Goal: Task Accomplishment & Management: Use online tool/utility

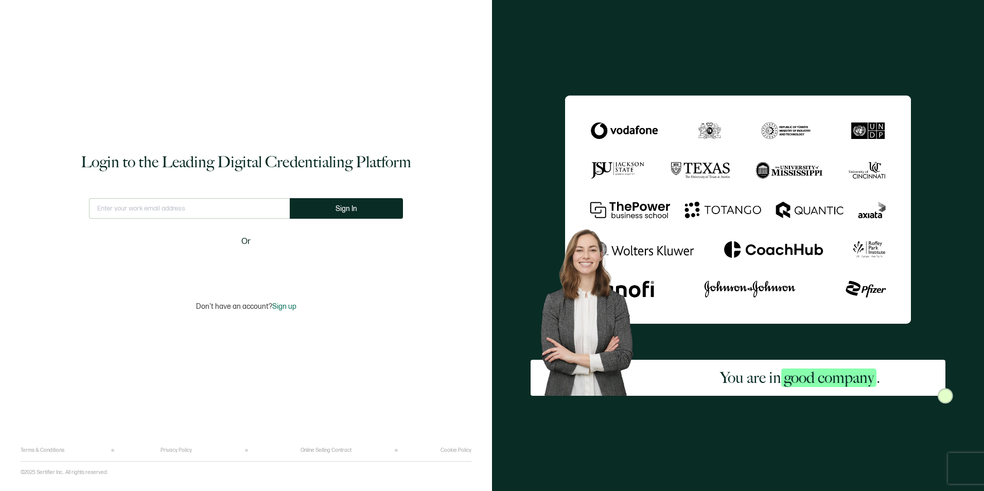
click at [153, 205] on input "text" at bounding box center [189, 208] width 201 height 21
type input "[PERSON_NAME][EMAIL_ADDRESS][PERSON_NAME][DOMAIN_NAME]"
click at [353, 212] on span "Sign In" at bounding box center [346, 209] width 22 height 8
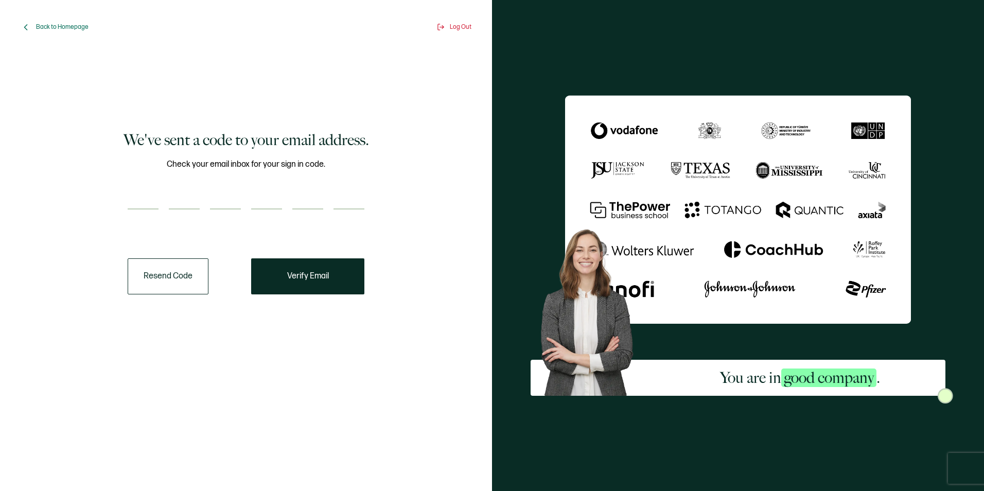
click at [137, 189] on input "number" at bounding box center [143, 199] width 31 height 21
type input "9"
type input "1"
type input "8"
type input "9"
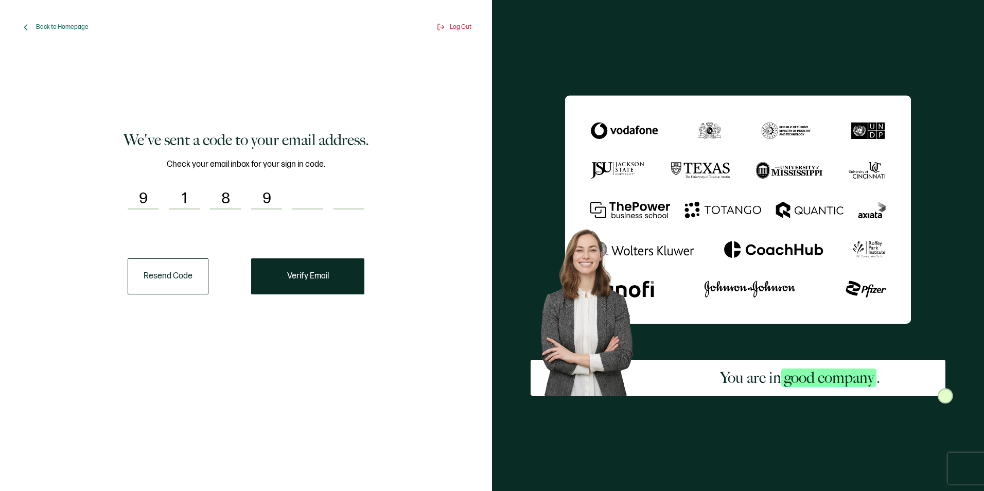
type input "3"
type input "4"
click at [278, 268] on button "Verify Email" at bounding box center [307, 276] width 113 height 36
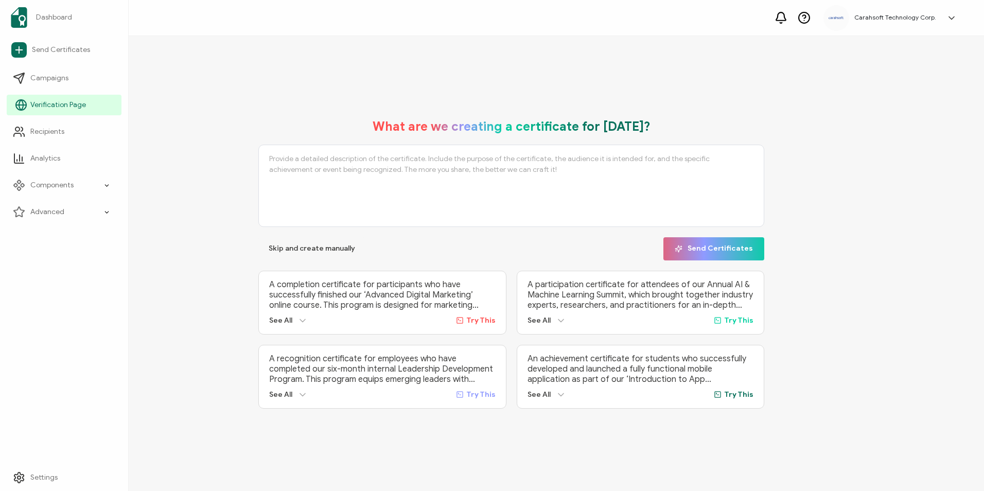
click at [31, 102] on span "Verification Page" at bounding box center [58, 105] width 56 height 10
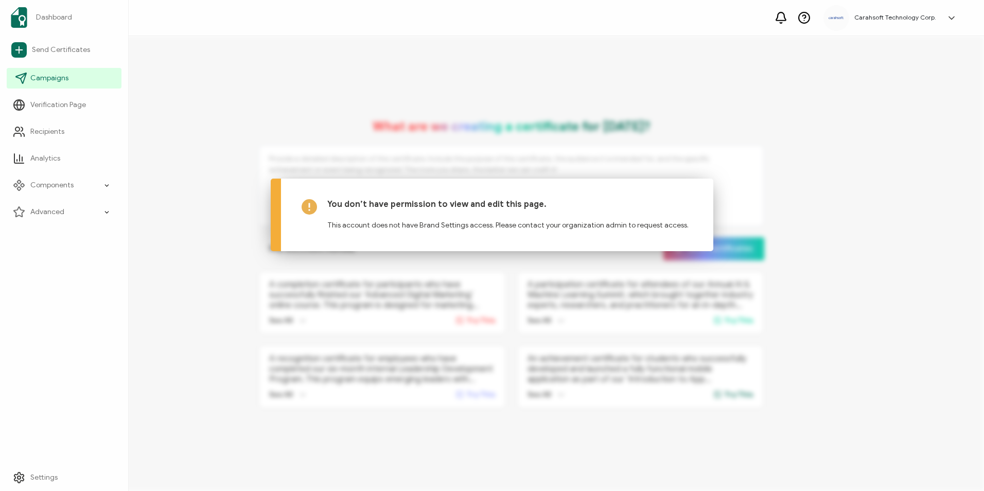
click at [26, 84] on link "Campaigns" at bounding box center [64, 78] width 115 height 21
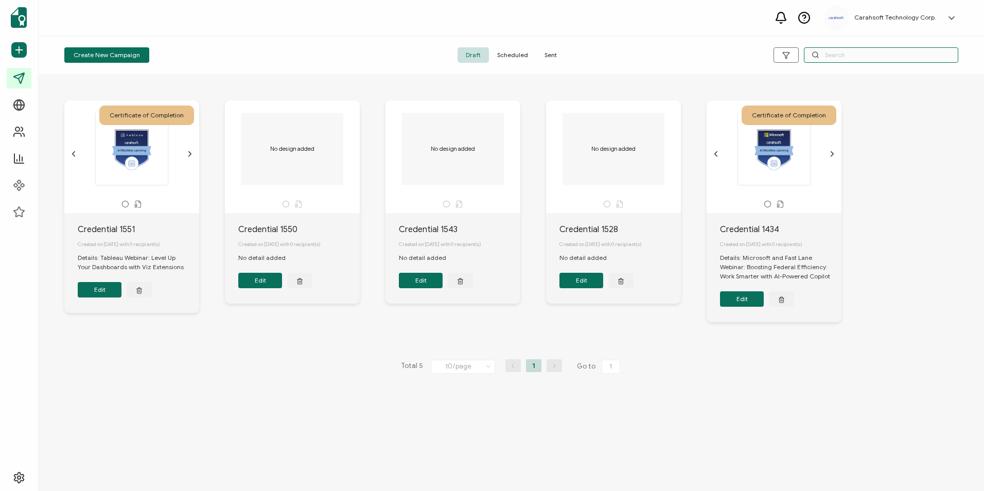
click at [827, 58] on input "text" at bounding box center [881, 54] width 154 height 15
paste input "8-26-2025_71736_Granicus Webinar"
type input "8-26-2025_71736_Granicus Webinar"
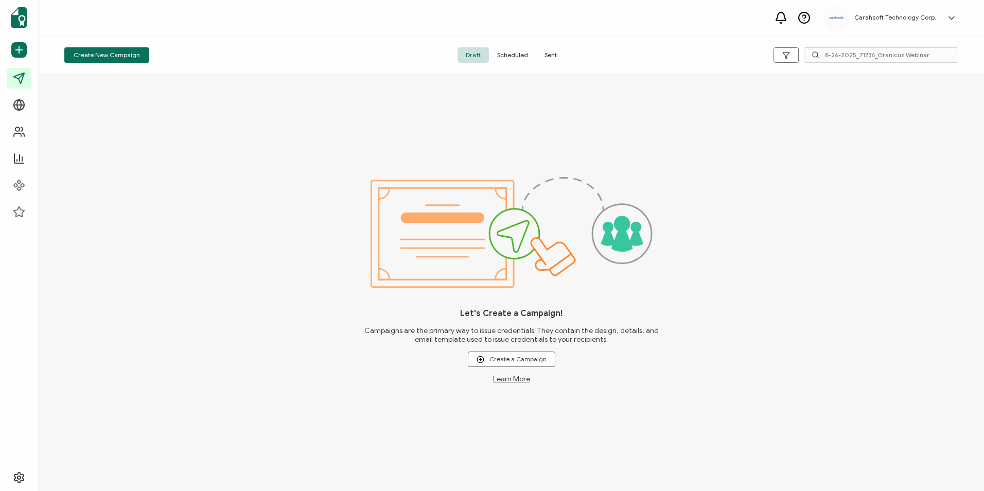
click at [521, 52] on span "Scheduled" at bounding box center [512, 54] width 47 height 15
click at [478, 58] on span "Draft" at bounding box center [472, 54] width 31 height 15
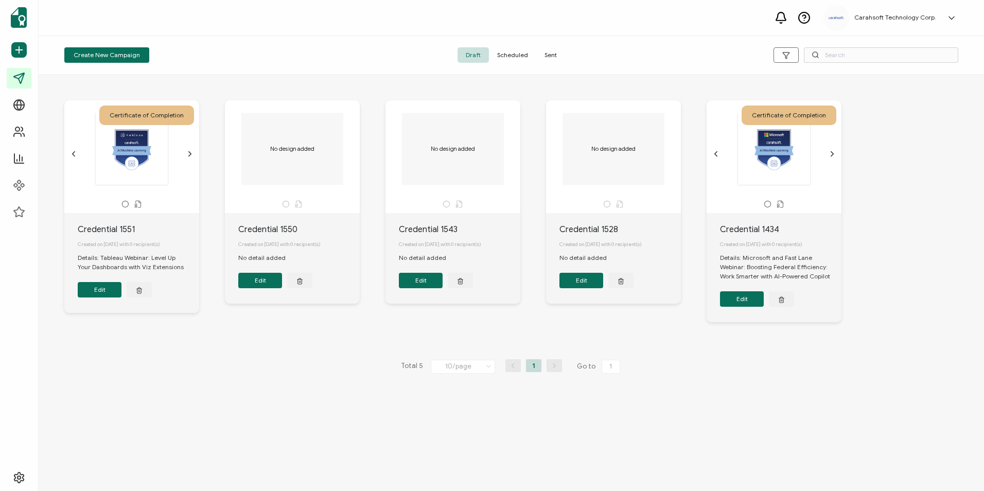
click at [922, 64] on div "Create New Campaign Draft Scheduled Sent" at bounding box center [511, 55] width 945 height 39
click at [899, 59] on input "text" at bounding box center [881, 54] width 154 height 15
paste input "8-26-2025_71736_Granicus Webinar"
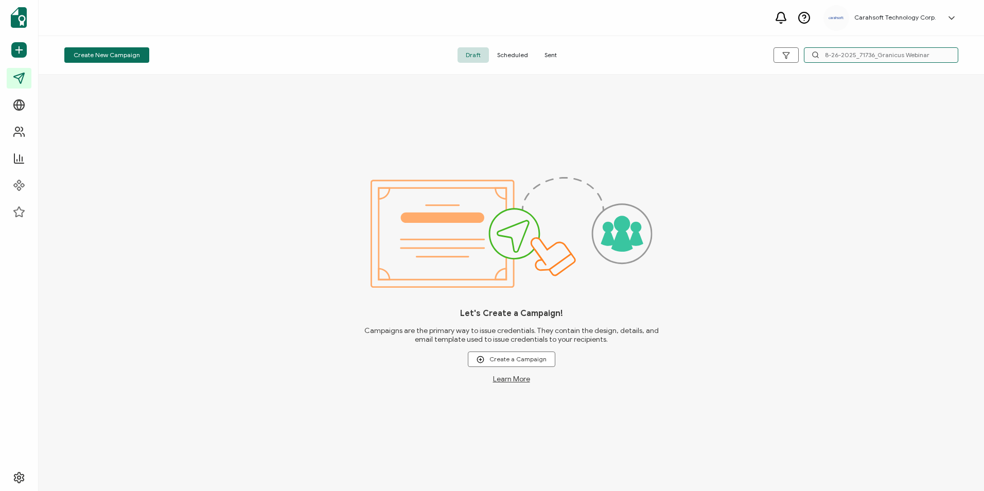
drag, startPoint x: 874, startPoint y: 56, endPoint x: 729, endPoint y: 46, distance: 145.4
click at [729, 46] on div "Create New Campaign Draft Scheduled Sent 8-26-2025_71736_Granicus Webinar" at bounding box center [511, 55] width 945 height 39
type input "Granicus Webinar"
drag, startPoint x: 891, startPoint y: 55, endPoint x: 800, endPoint y: 52, distance: 90.6
click at [800, 52] on div "Granicus Webinar" at bounding box center [809, 54] width 298 height 15
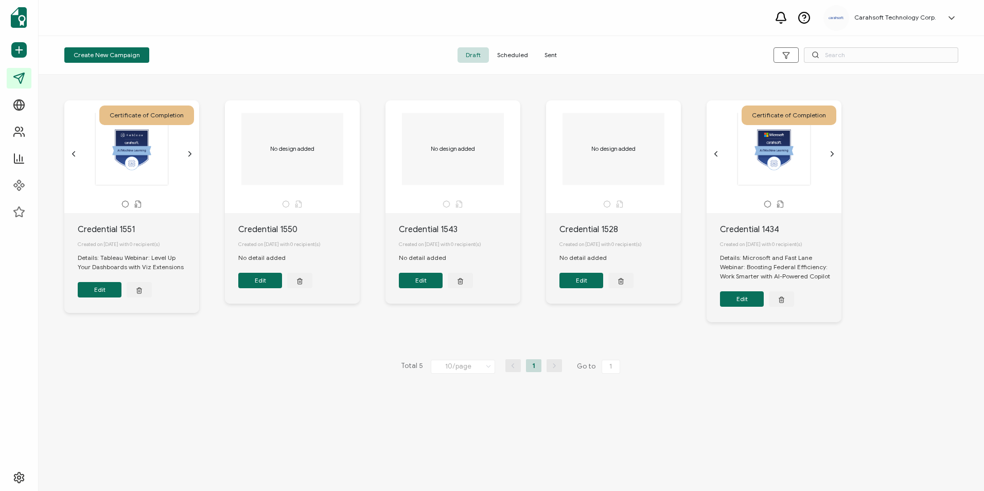
click at [553, 54] on span "Sent" at bounding box center [550, 54] width 29 height 15
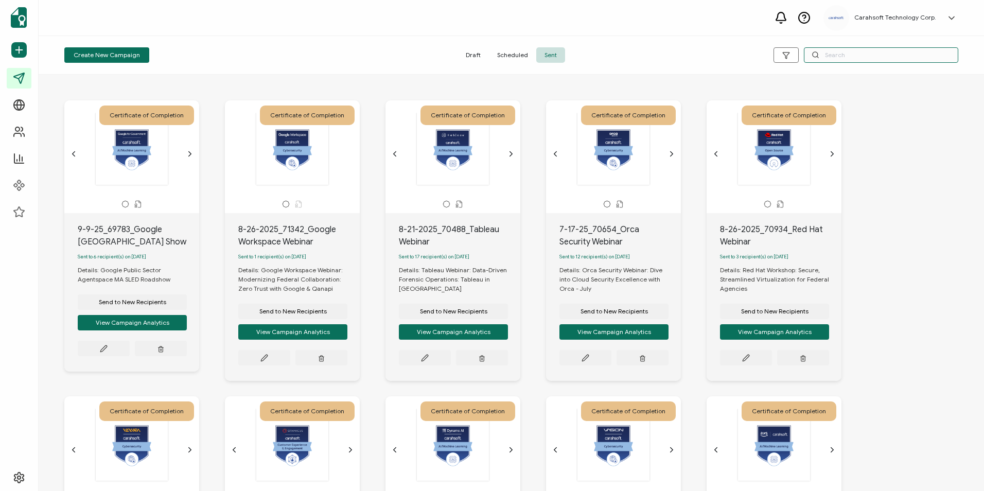
click at [851, 57] on input "text" at bounding box center [881, 54] width 154 height 15
paste input "8-26-2025_71736_Granicus Webinar"
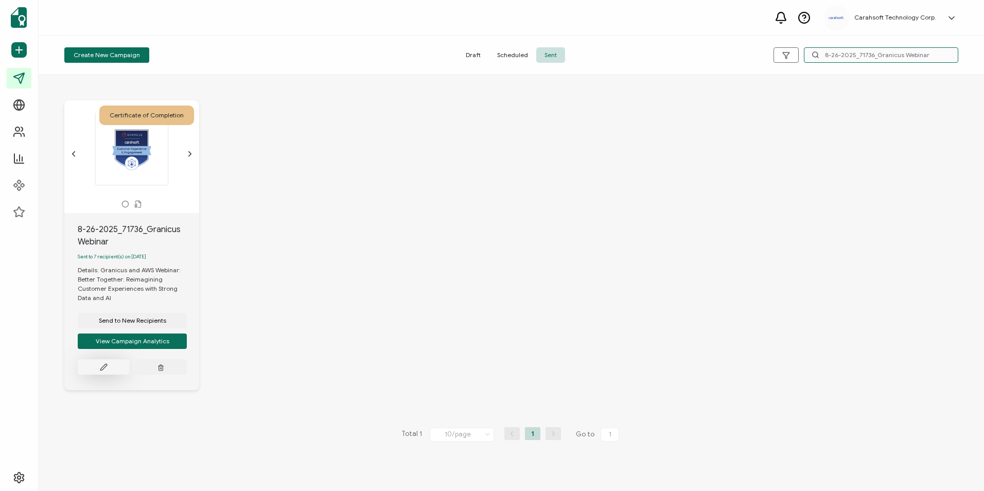
type input "8-26-2025_71736_Granicus Webinar"
click at [108, 363] on icon at bounding box center [104, 367] width 8 height 8
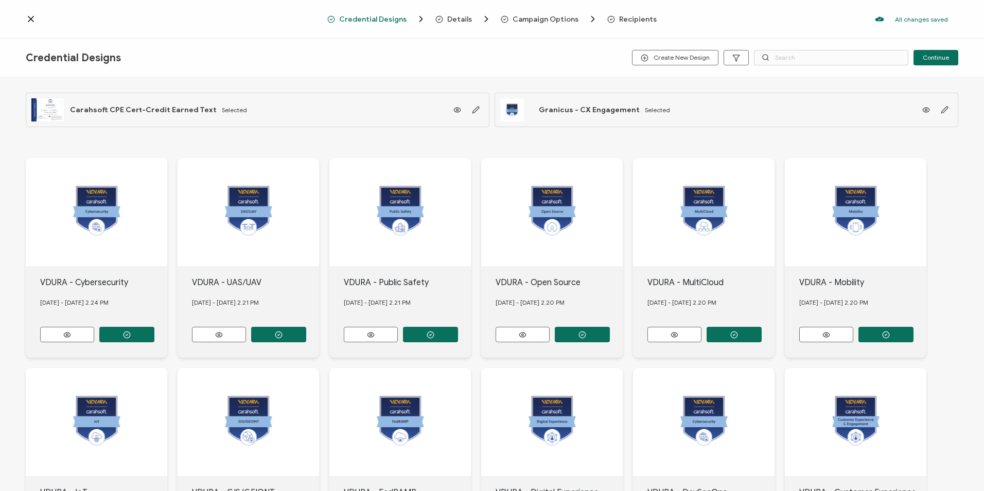
click at [455, 19] on span "Details" at bounding box center [459, 19] width 25 height 8
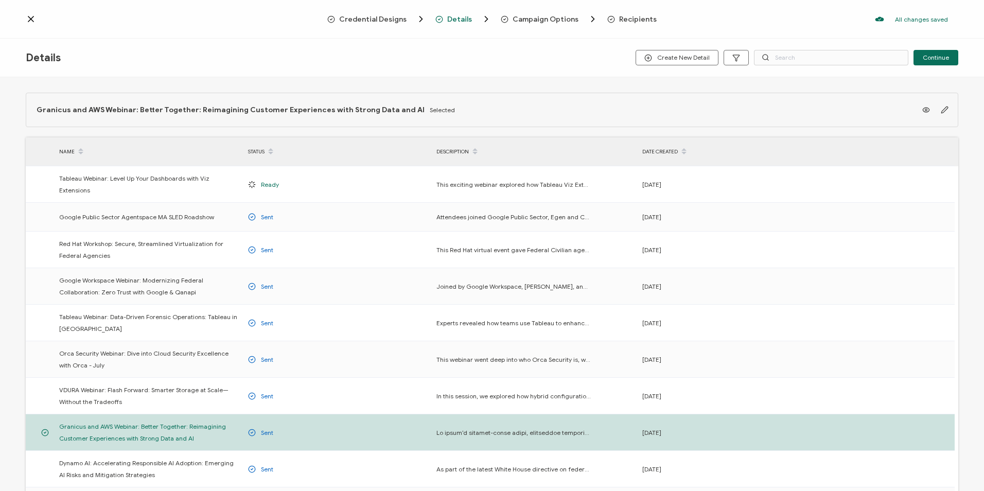
click at [466, 14] on div "Details" at bounding box center [451, 19] width 33 height 10
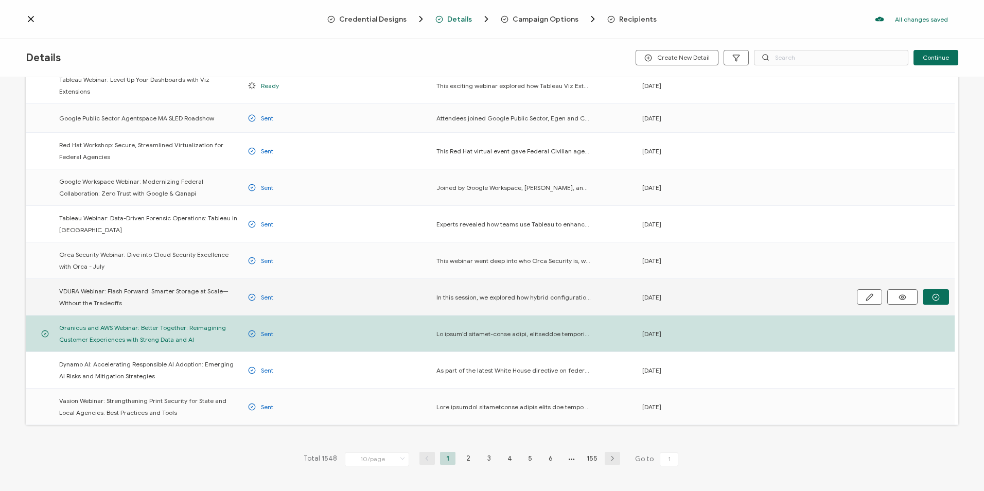
scroll to position [103, 0]
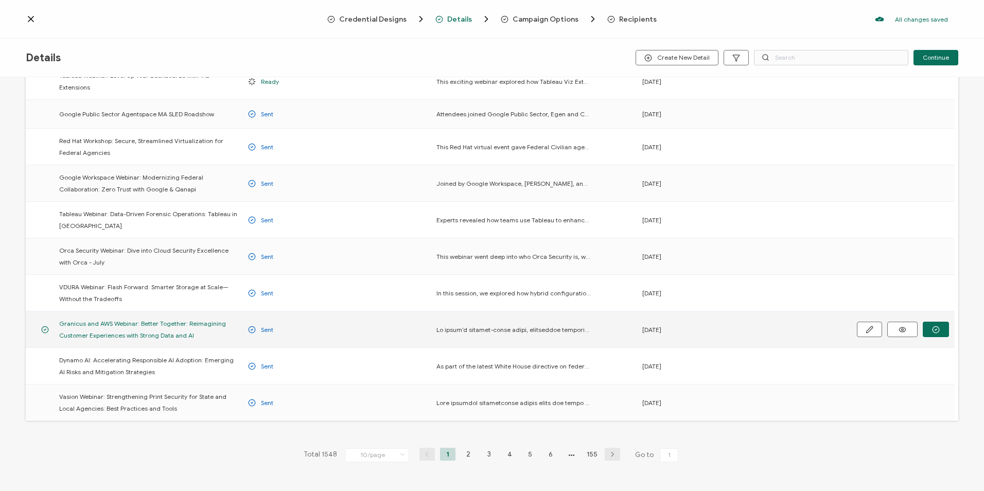
click at [549, 314] on td at bounding box center [534, 329] width 206 height 37
click at [861, 322] on button "button" at bounding box center [869, 329] width 25 height 15
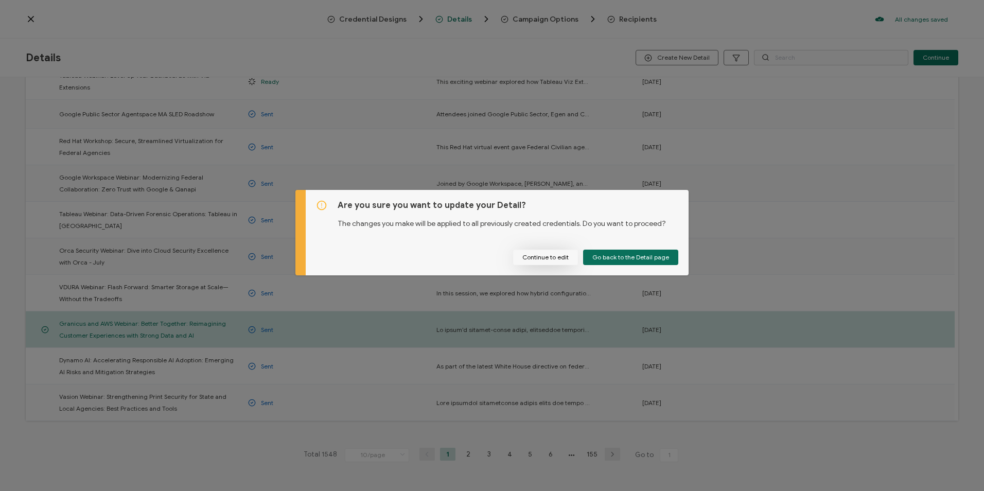
click at [547, 261] on button "Continue to edit" at bounding box center [545, 257] width 65 height 15
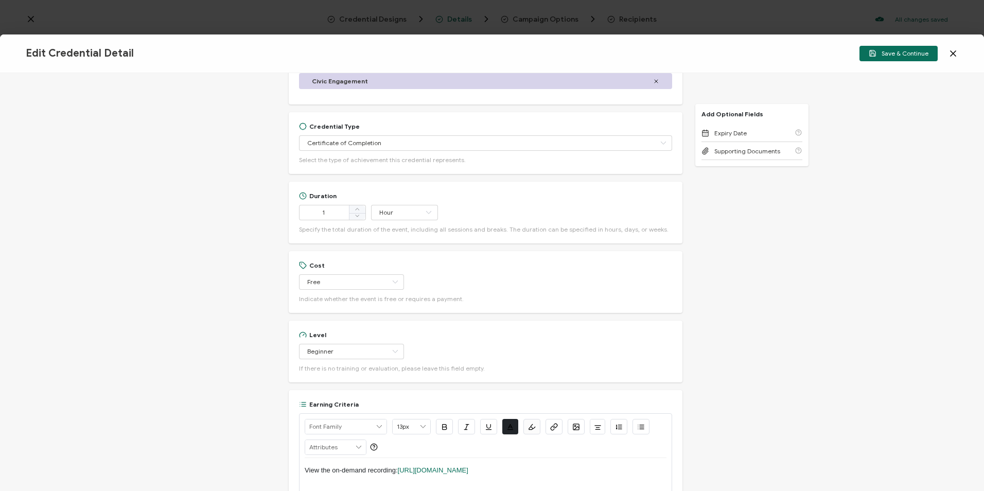
scroll to position [360, 0]
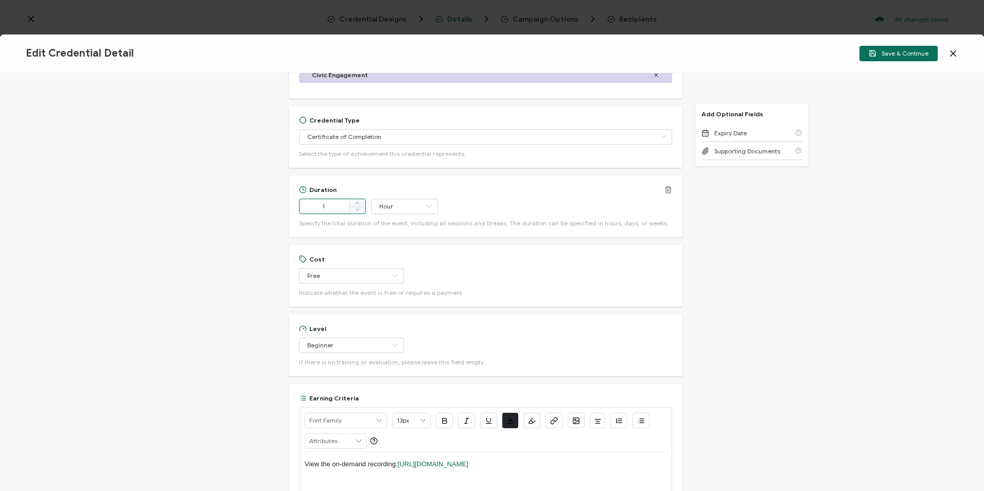
click at [343, 205] on input "1" at bounding box center [332, 206] width 67 height 15
type input "67"
click at [429, 207] on icon at bounding box center [428, 206] width 13 height 15
click at [424, 210] on icon at bounding box center [428, 206] width 13 height 15
click at [399, 316] on span "Minute" at bounding box center [391, 320] width 20 height 8
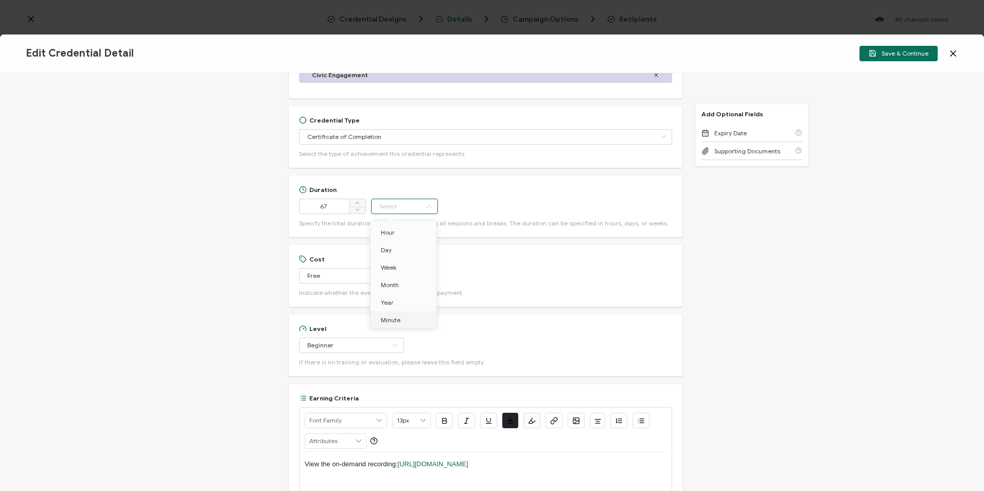
type input "Minute"
click at [887, 52] on span "Save & Continue" at bounding box center [898, 53] width 60 height 8
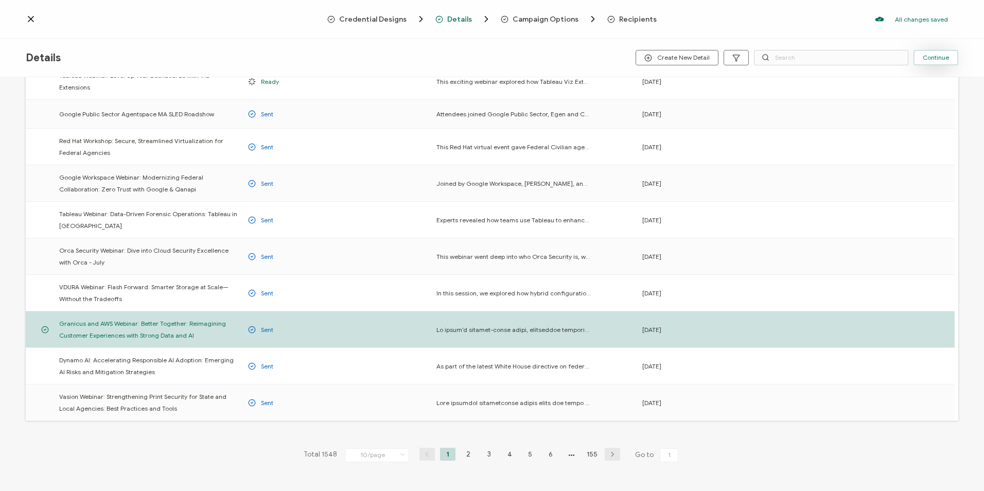
click at [933, 51] on button "Continue" at bounding box center [935, 57] width 45 height 15
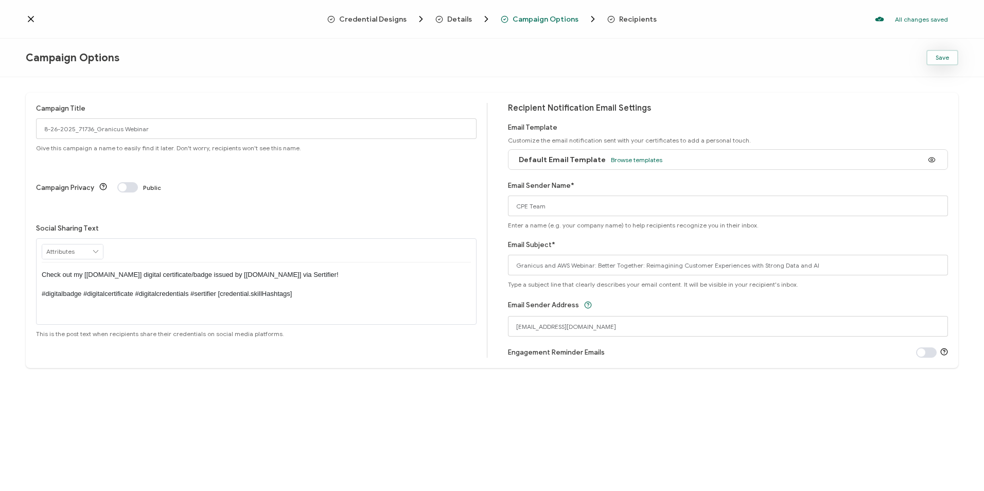
click at [937, 63] on button "Save" at bounding box center [942, 57] width 32 height 15
click at [940, 63] on button "Save" at bounding box center [942, 57] width 32 height 15
click at [932, 61] on button "Save" at bounding box center [942, 57] width 32 height 15
